Goal: Find specific page/section: Find specific page/section

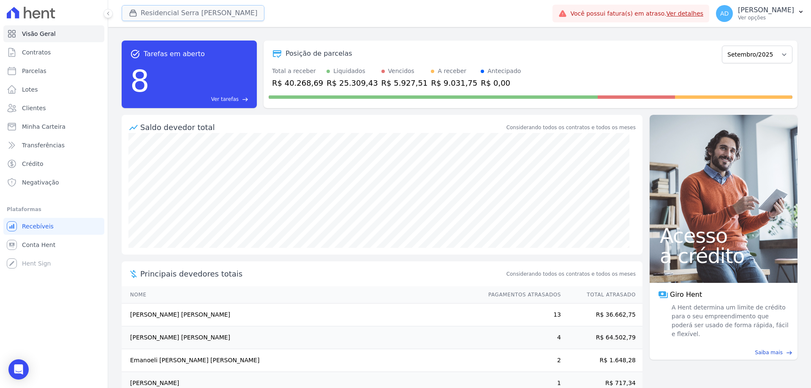
click at [141, 14] on button "Residencial Serra [PERSON_NAME]" at bounding box center [193, 13] width 143 height 16
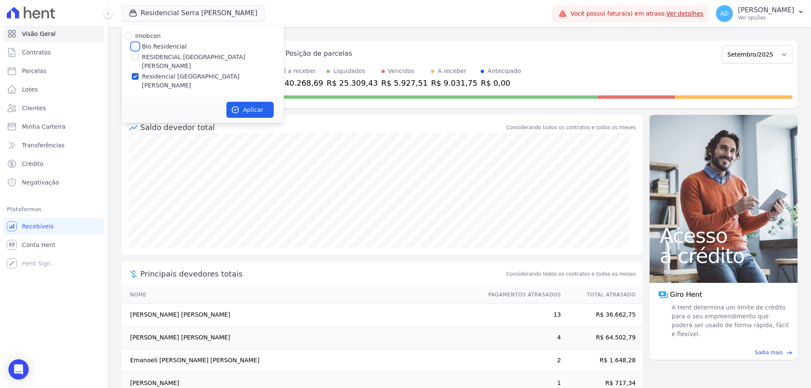
drag, startPoint x: 138, startPoint y: 47, endPoint x: 139, endPoint y: 52, distance: 5.3
click at [138, 47] on input "Bio Residencial" at bounding box center [135, 46] width 7 height 7
checkbox input "true"
drag, startPoint x: 135, startPoint y: 70, endPoint x: 142, endPoint y: 72, distance: 7.5
click at [135, 73] on input "Residencial [GEOGRAPHIC_DATA][PERSON_NAME]" at bounding box center [135, 76] width 7 height 7
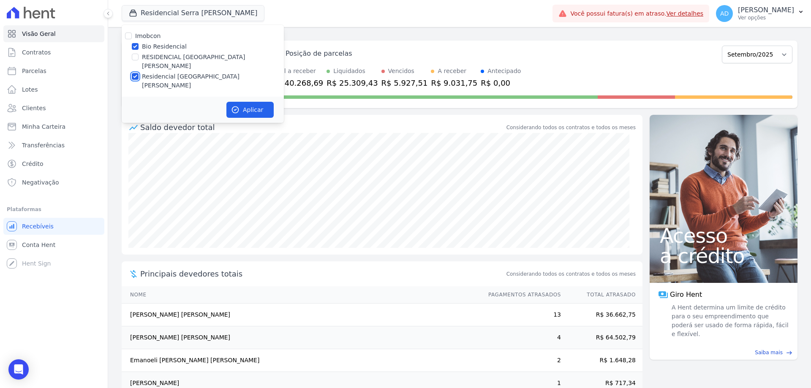
checkbox input "false"
click at [261, 102] on button "Aplicar" at bounding box center [249, 110] width 47 height 16
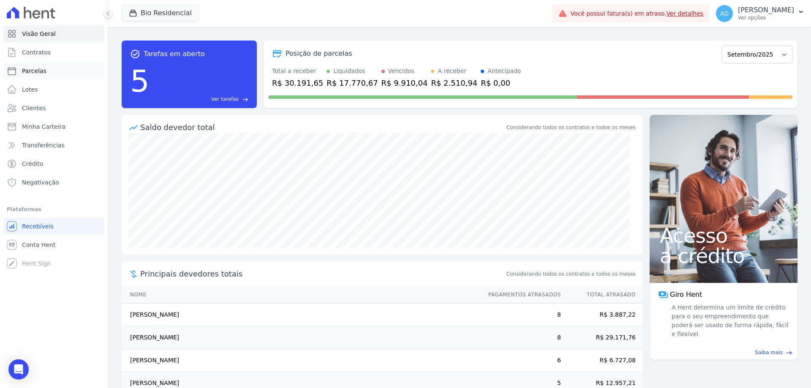
click at [43, 70] on span "Parcelas" at bounding box center [34, 71] width 24 height 8
select select
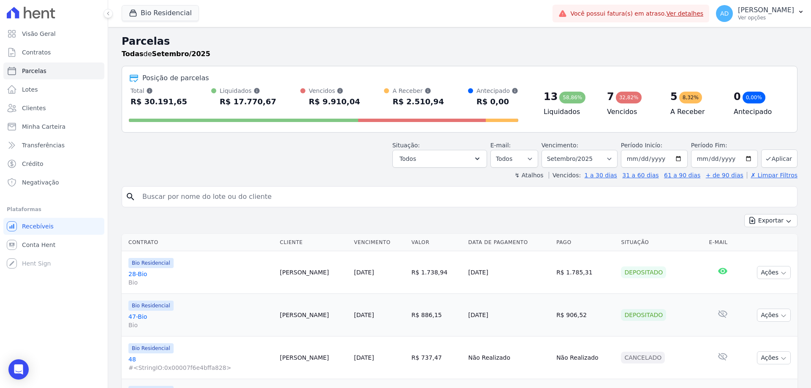
click at [240, 196] on input "search" at bounding box center [465, 196] width 656 height 17
type input "[PERSON_NAME]"
select select
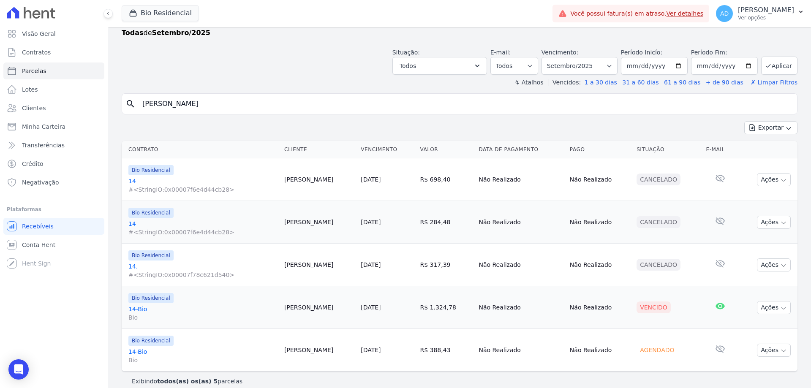
scroll to position [30, 0]
